Goal: Complete application form

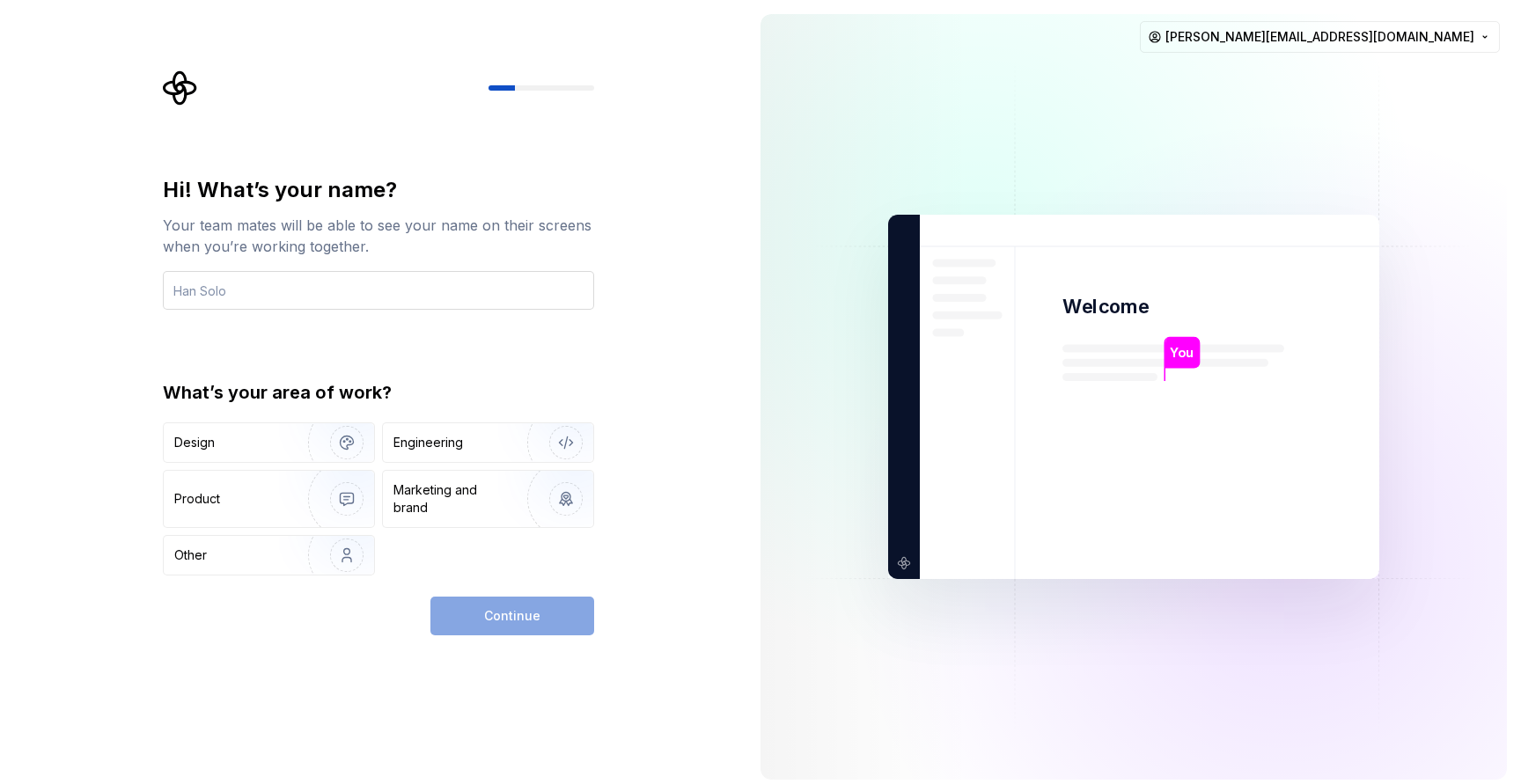
click at [352, 304] on input "text" at bounding box center [379, 290] width 432 height 39
click at [337, 284] on input "text" at bounding box center [379, 290] width 432 height 39
type input "Manuel"
click at [544, 620] on div "Continue" at bounding box center [513, 616] width 164 height 39
click at [315, 429] on img "button" at bounding box center [335, 442] width 112 height 118
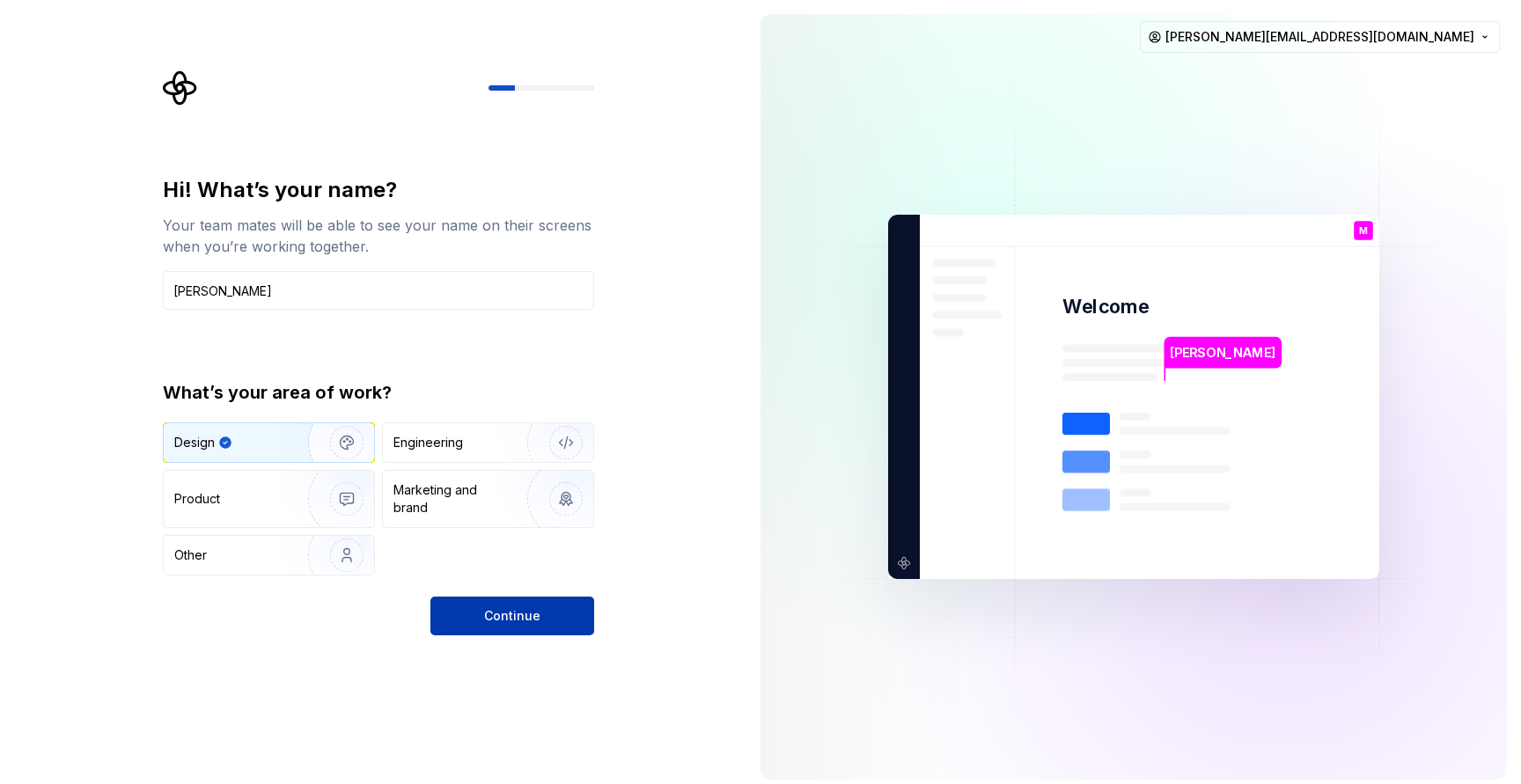
click at [502, 616] on span "Continue" at bounding box center [512, 616] width 57 height 18
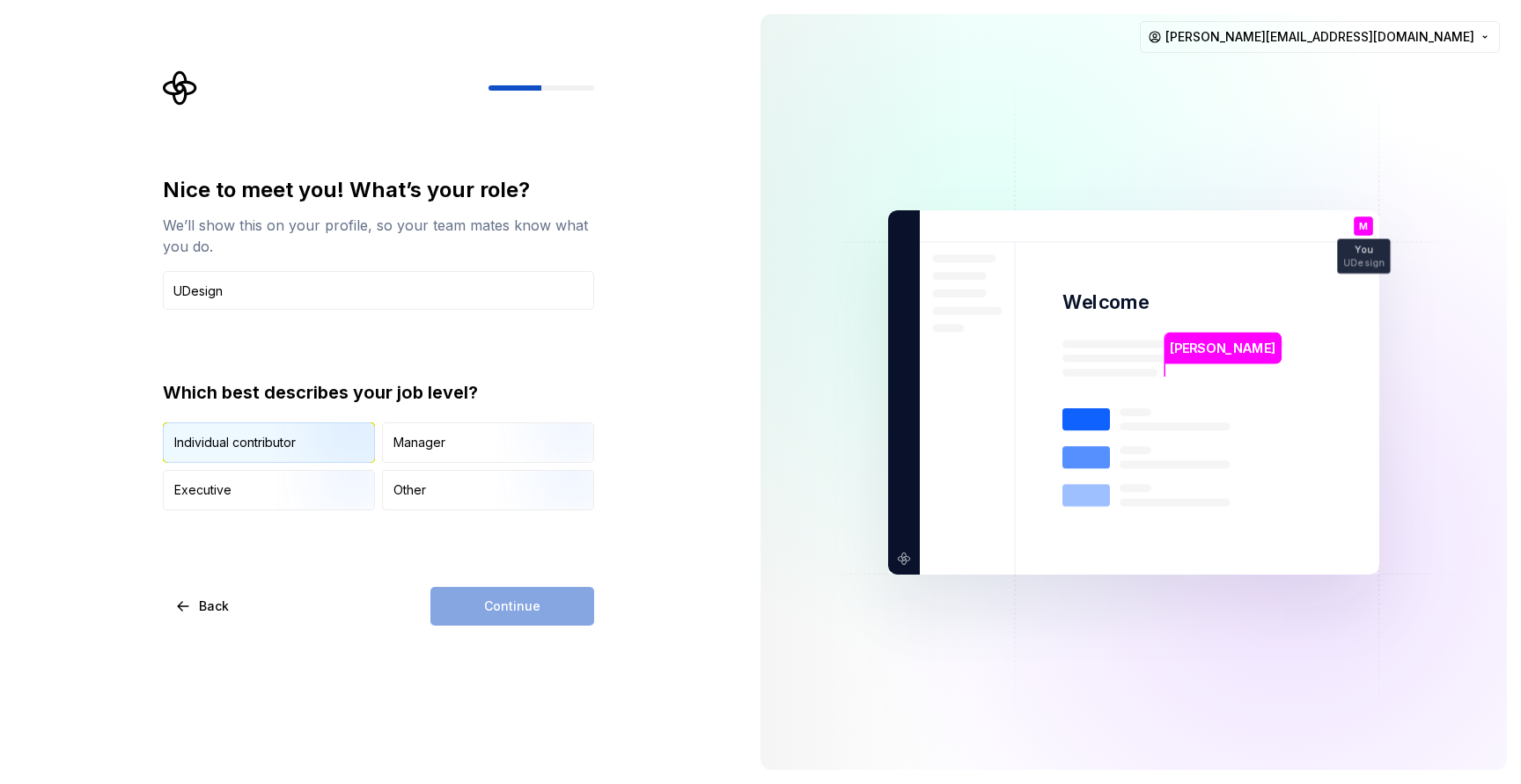
type input "UDesign"
click at [351, 443] on img "button" at bounding box center [331, 464] width 112 height 118
click at [550, 617] on button "Continue" at bounding box center [513, 606] width 164 height 39
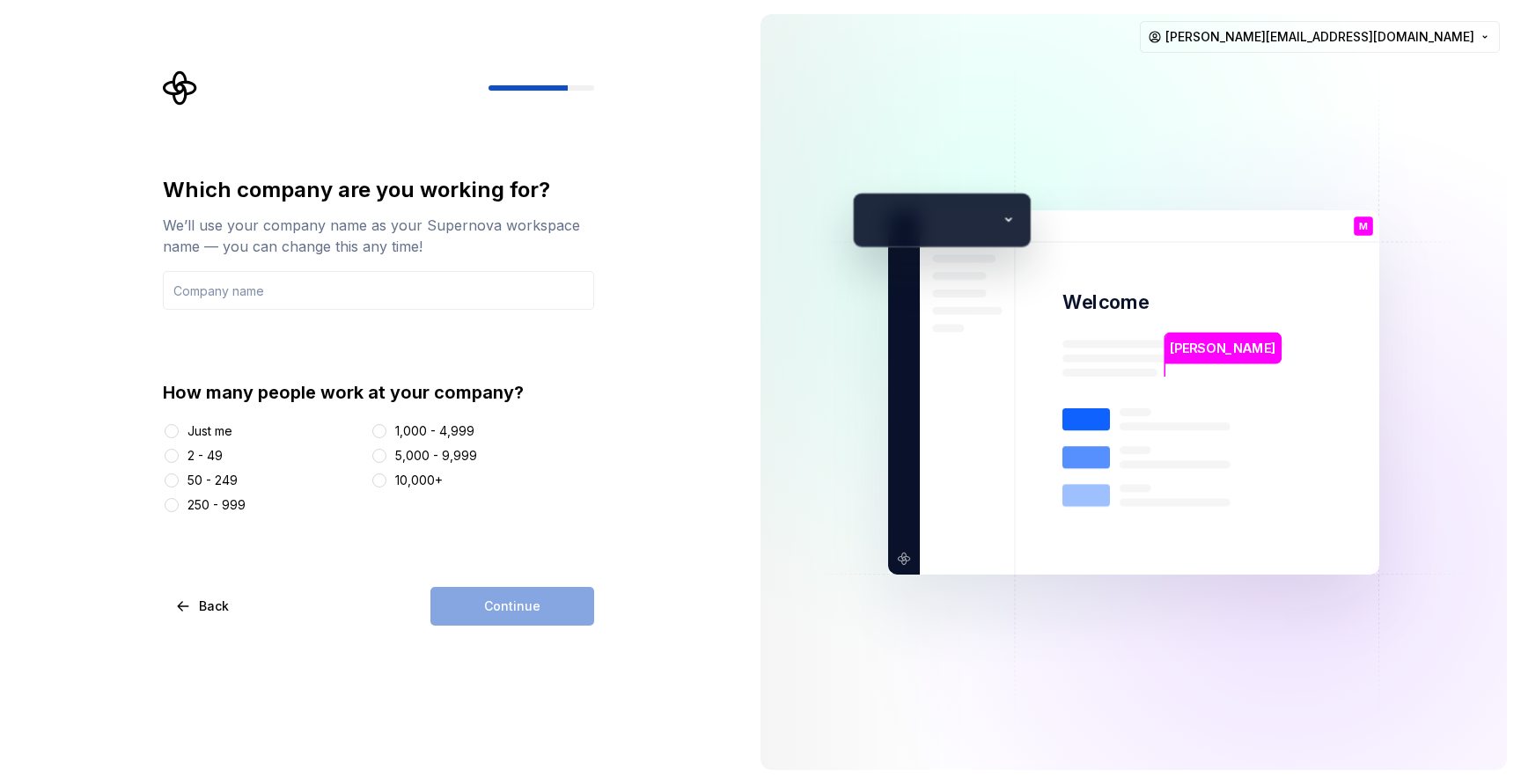
click at [191, 427] on div "Just me" at bounding box center [210, 432] width 45 height 18
click at [179, 427] on button "Just me" at bounding box center [172, 432] width 14 height 14
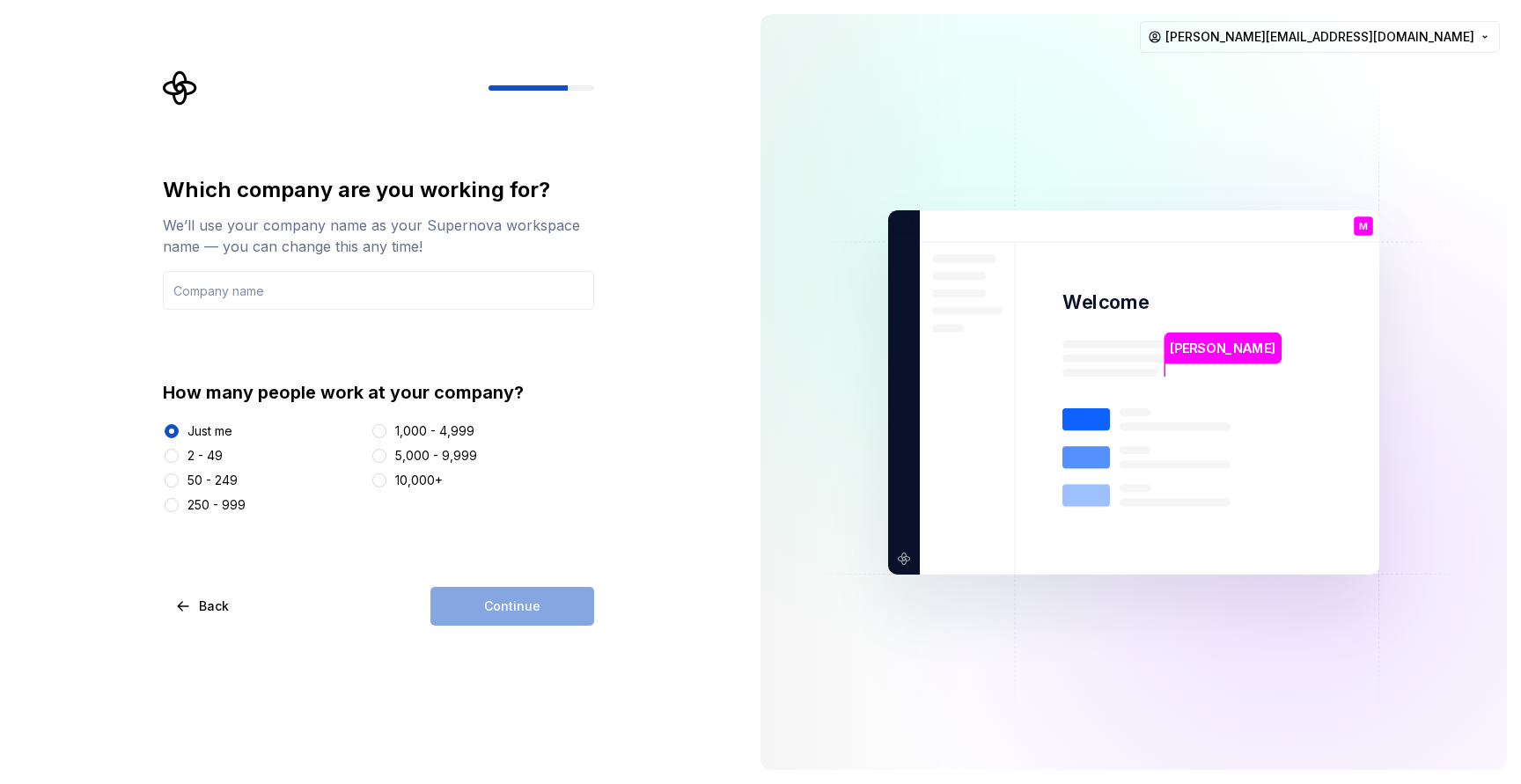
click at [523, 596] on div "Continue" at bounding box center [513, 606] width 164 height 39
click at [397, 598] on div "Back Continue" at bounding box center [379, 606] width 432 height 39
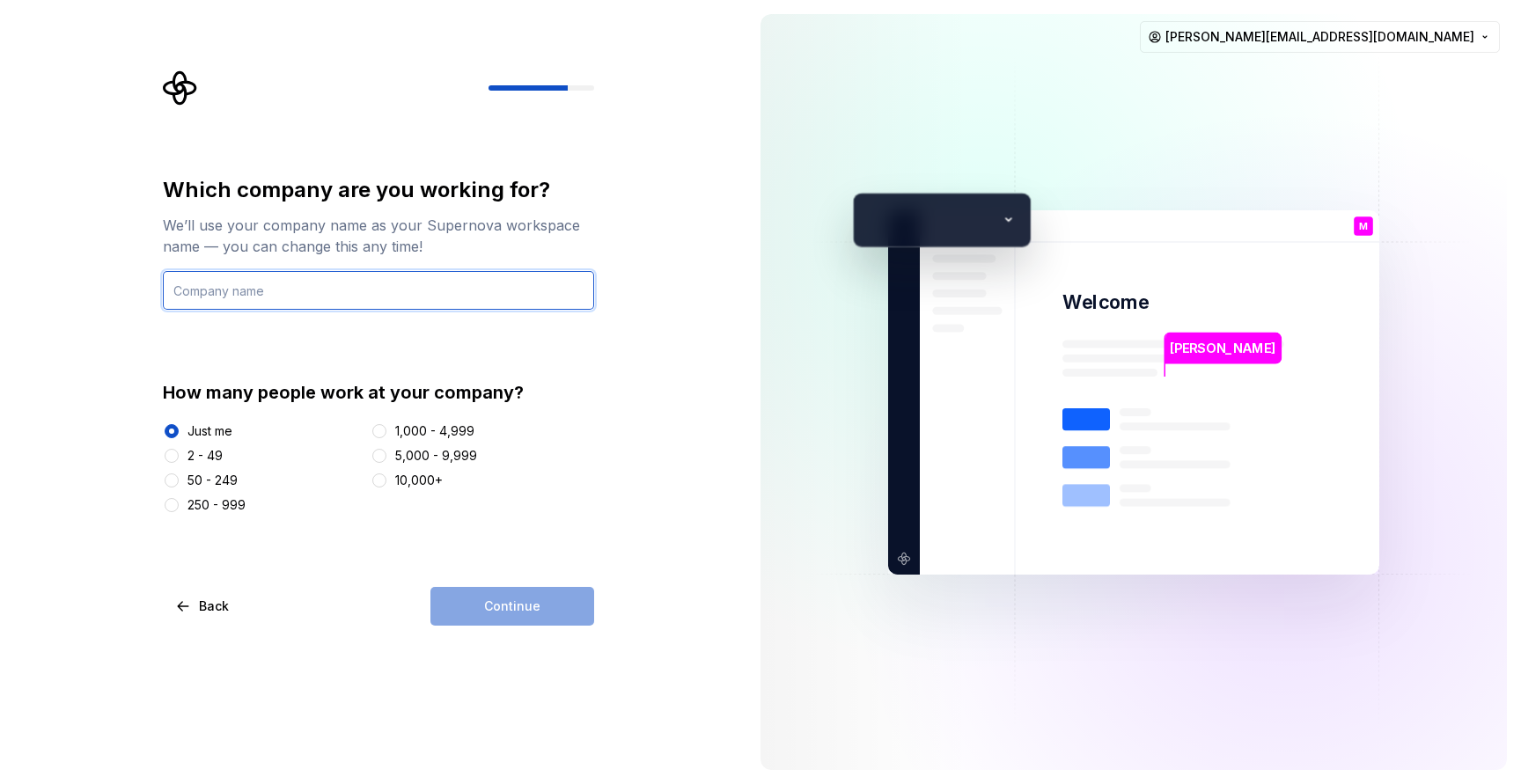
click at [362, 290] on input "text" at bounding box center [379, 290] width 432 height 39
type input "Udesign"
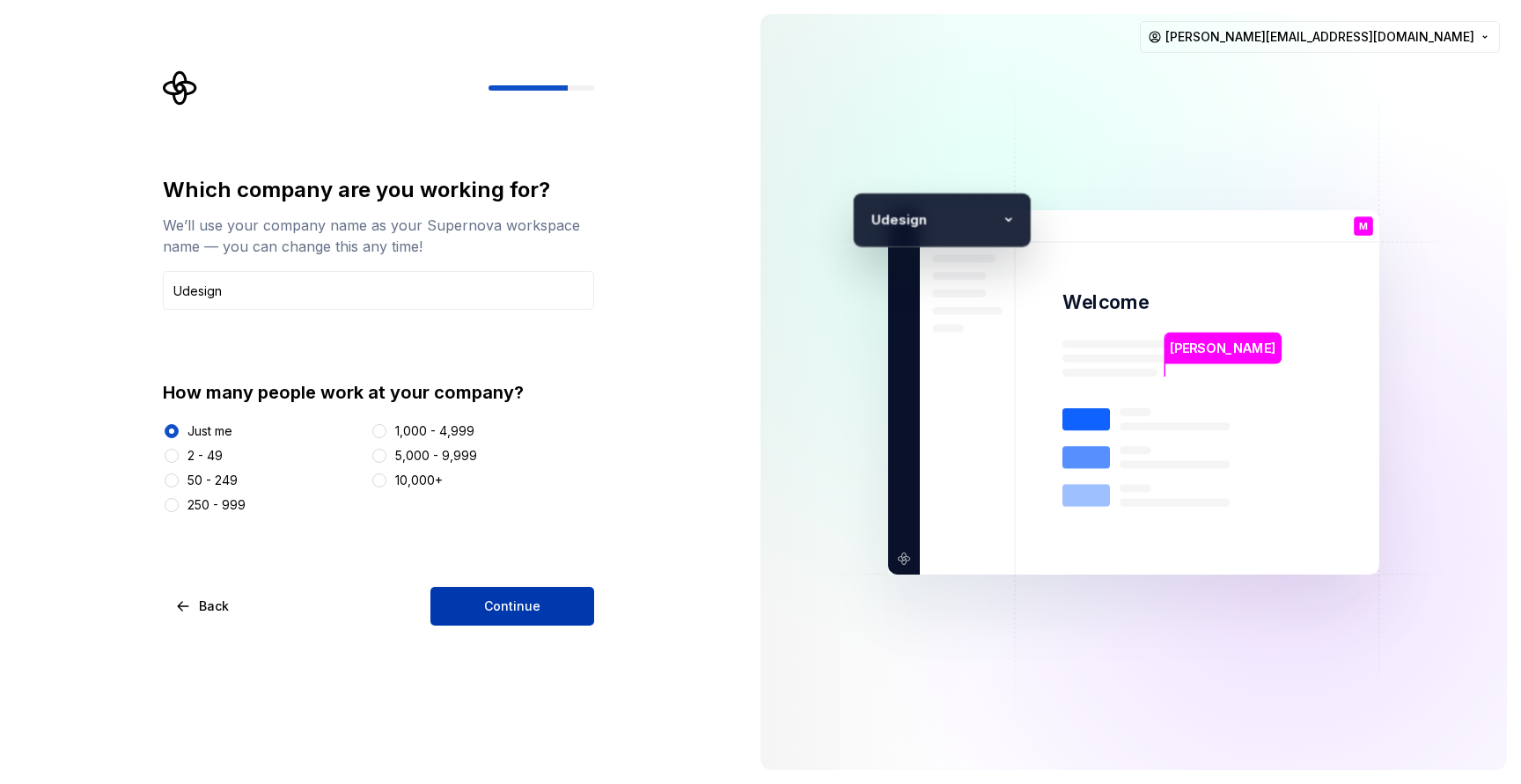
click at [519, 613] on span "Continue" at bounding box center [512, 607] width 57 height 18
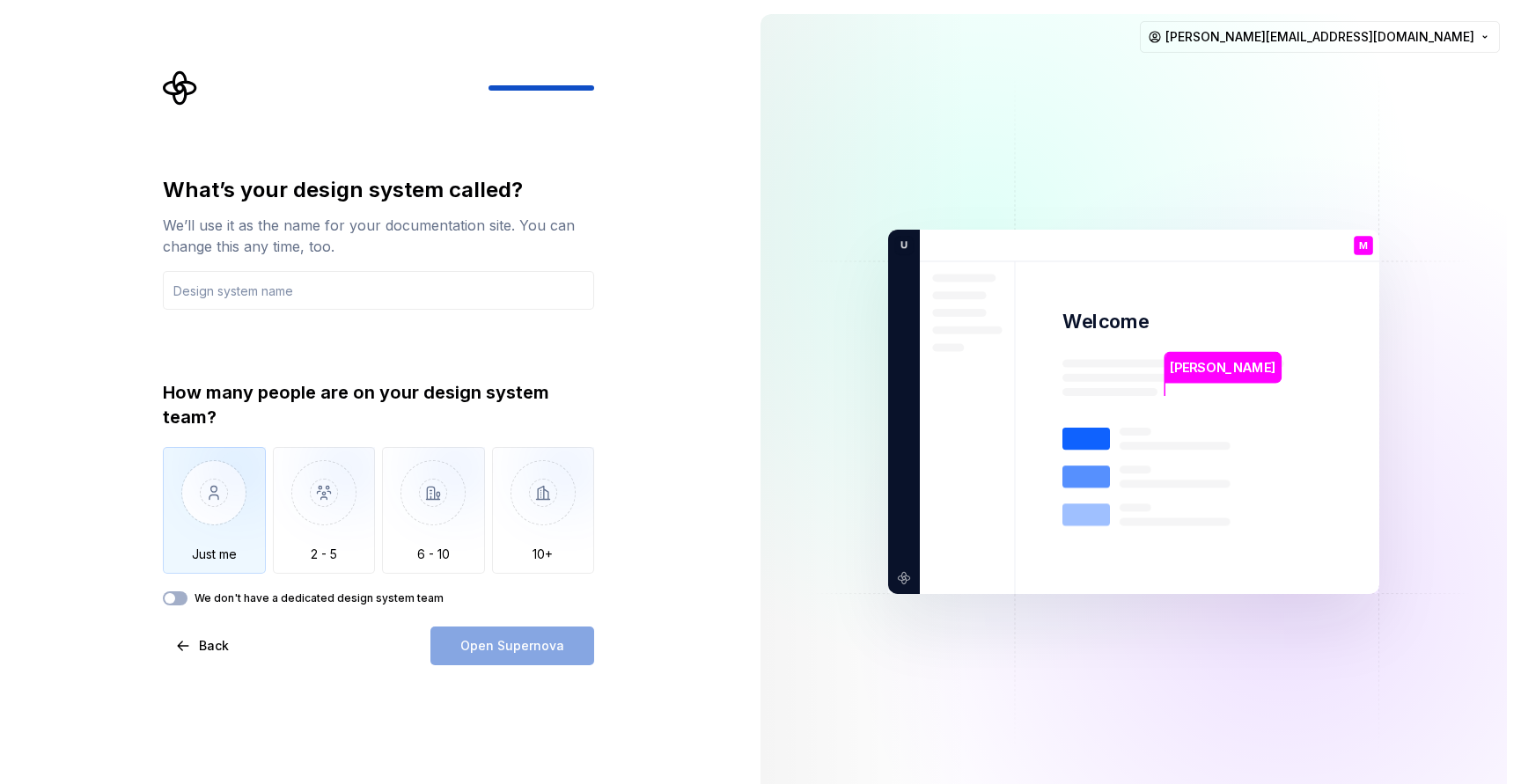
click at [246, 494] on img "button" at bounding box center [214, 505] width 103 height 118
click at [537, 649] on div "Open Supernova" at bounding box center [513, 646] width 164 height 39
click at [288, 295] on input "text" at bounding box center [379, 290] width 432 height 39
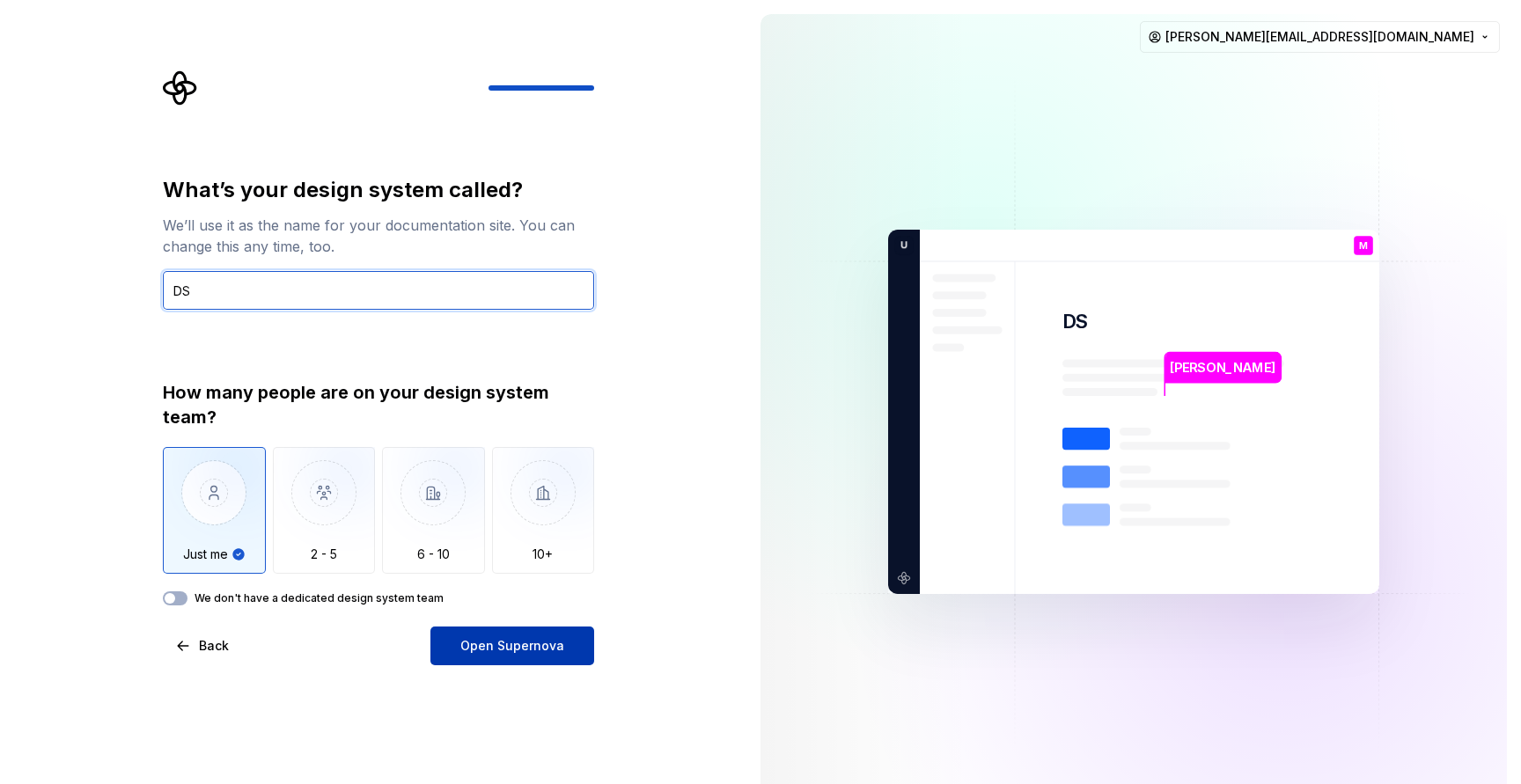
type input "DS"
click at [506, 642] on span "Open Supernova" at bounding box center [512, 646] width 103 height 18
